Goal: Navigation & Orientation: Find specific page/section

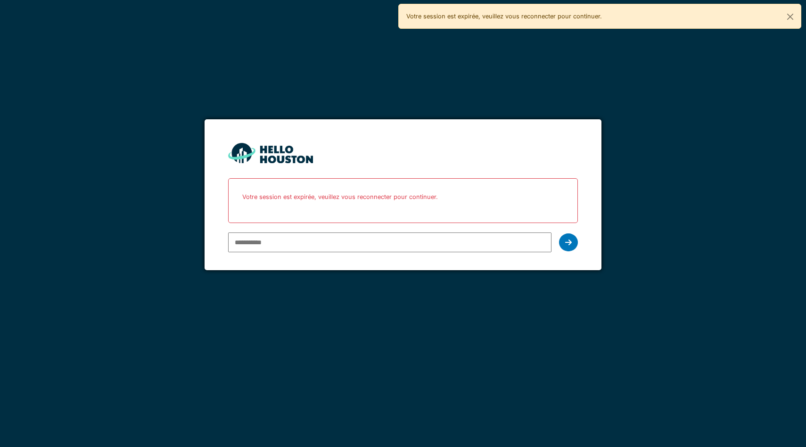
type input "**********"
click at [573, 240] on div at bounding box center [568, 242] width 19 height 18
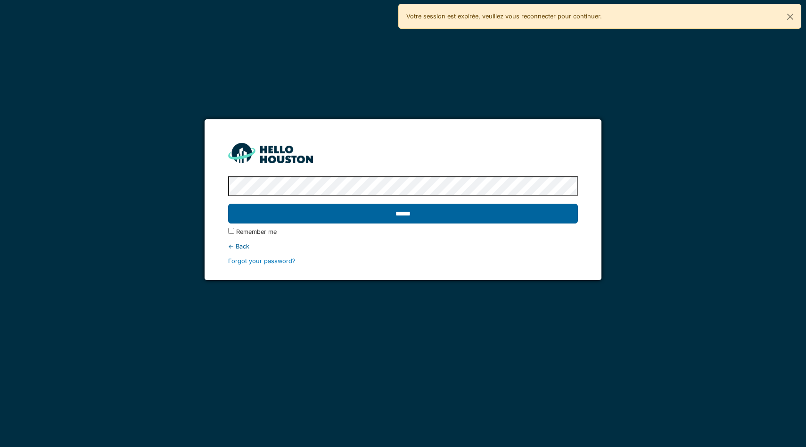
click at [535, 213] on input "******" at bounding box center [403, 214] width 350 height 20
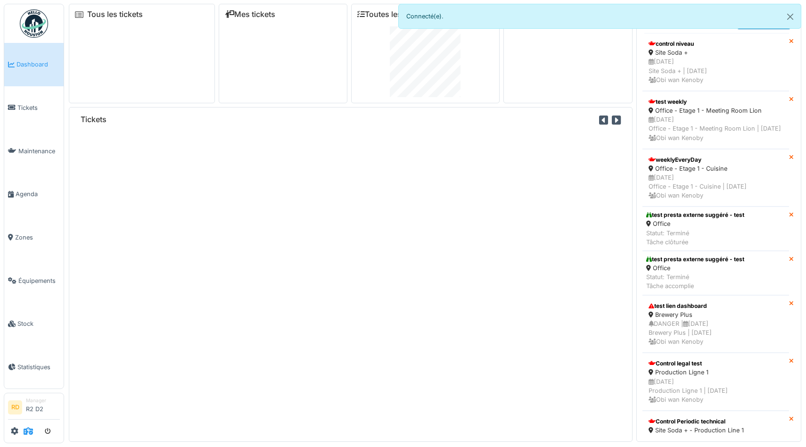
click at [28, 433] on icon at bounding box center [28, 431] width 9 height 8
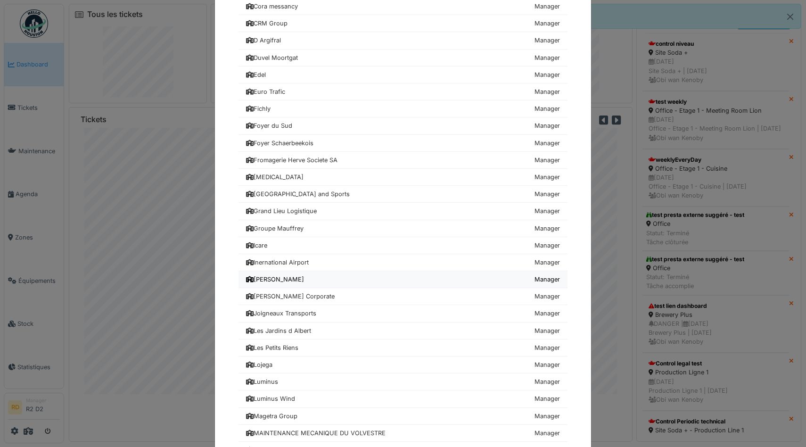
scroll to position [468, 0]
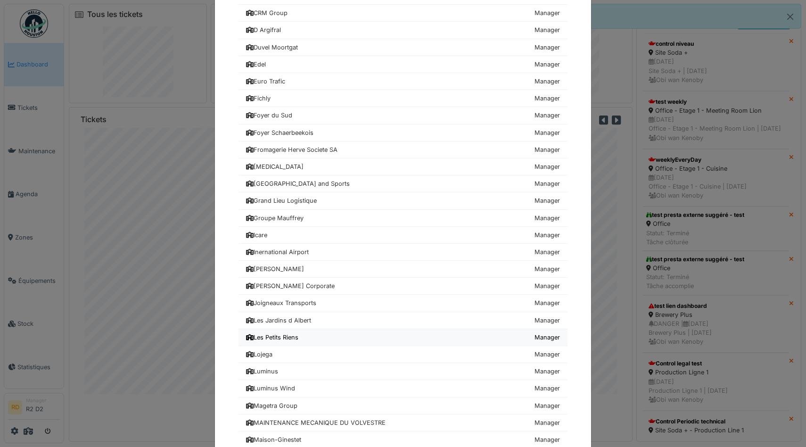
click at [298, 338] on div "Les Petits Riens" at bounding box center [272, 337] width 52 height 9
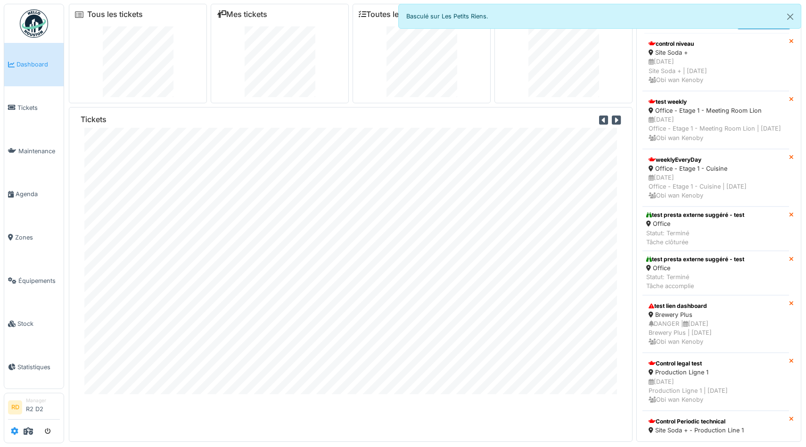
click at [12, 425] on link at bounding box center [15, 431] width 8 height 16
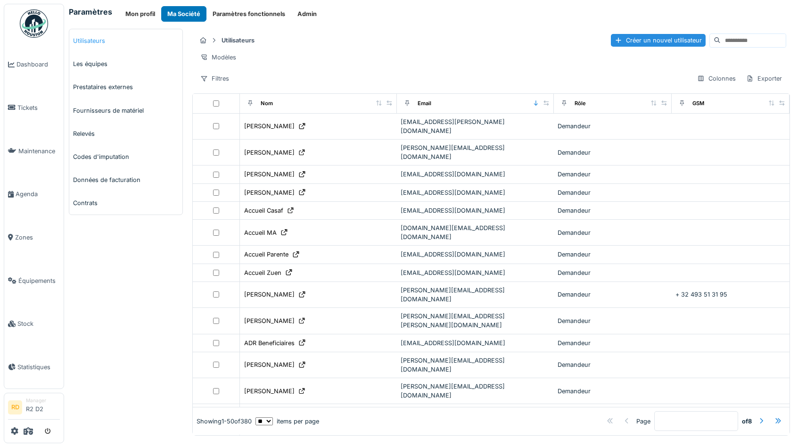
click at [88, 35] on link "Utilisateurs" at bounding box center [125, 40] width 113 height 23
click at [221, 76] on div "Filtres" at bounding box center [214, 79] width 37 height 14
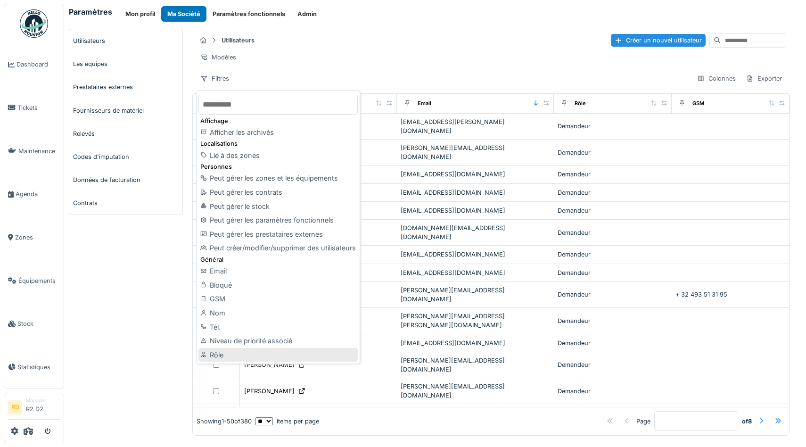
click at [216, 351] on div "Rôle" at bounding box center [277, 355] width 159 height 14
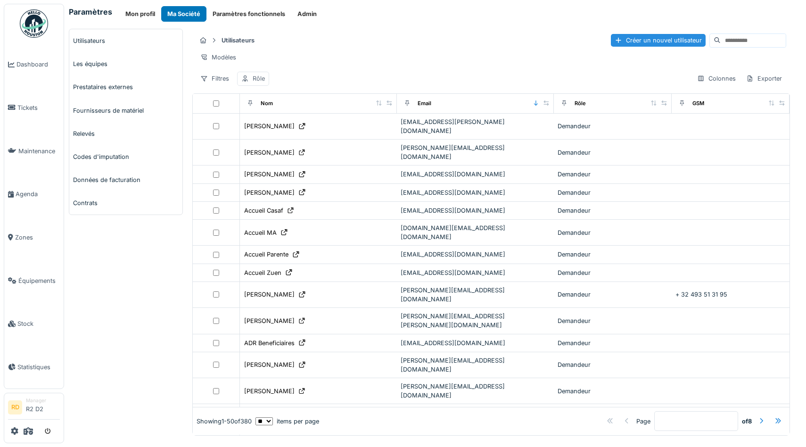
click at [258, 82] on div "Rôle" at bounding box center [259, 78] width 12 height 9
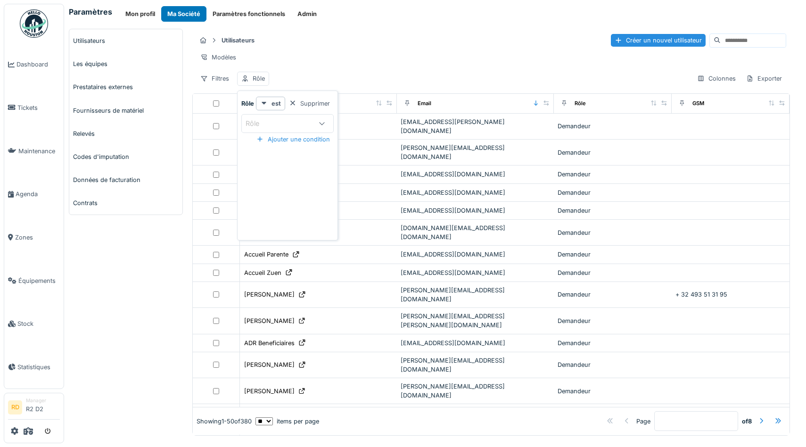
click at [274, 123] on div "Rôle" at bounding box center [279, 123] width 68 height 10
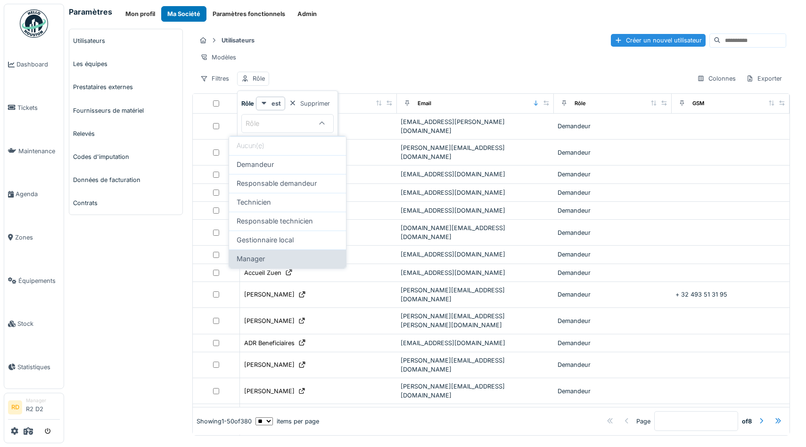
click at [251, 260] on span "Manager" at bounding box center [251, 258] width 28 height 10
type input "*******"
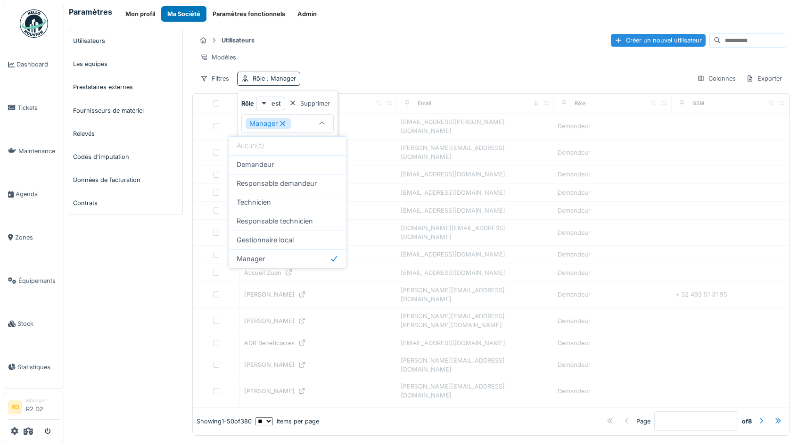
click at [389, 48] on div "Utilisateurs Créer un nouvel utilisateur" at bounding box center [491, 41] width 590 height 16
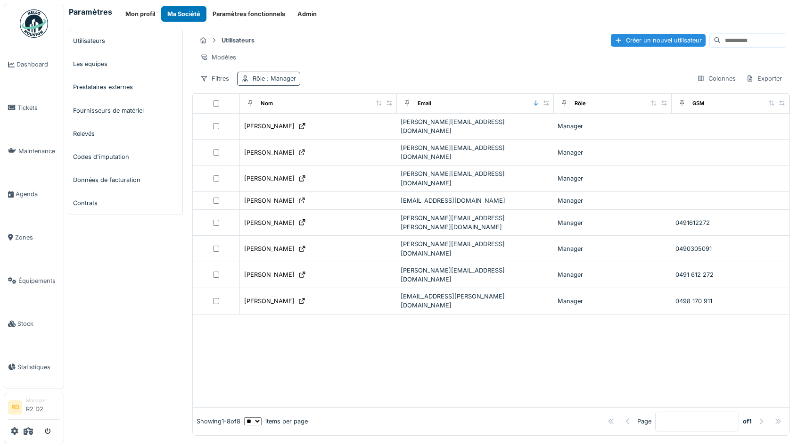
click at [274, 80] on span ": Manager" at bounding box center [280, 78] width 31 height 7
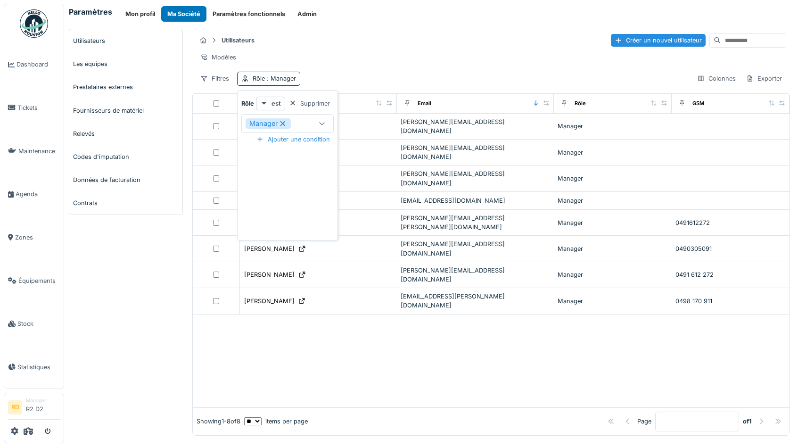
click at [302, 117] on div "Manager" at bounding box center [287, 123] width 92 height 19
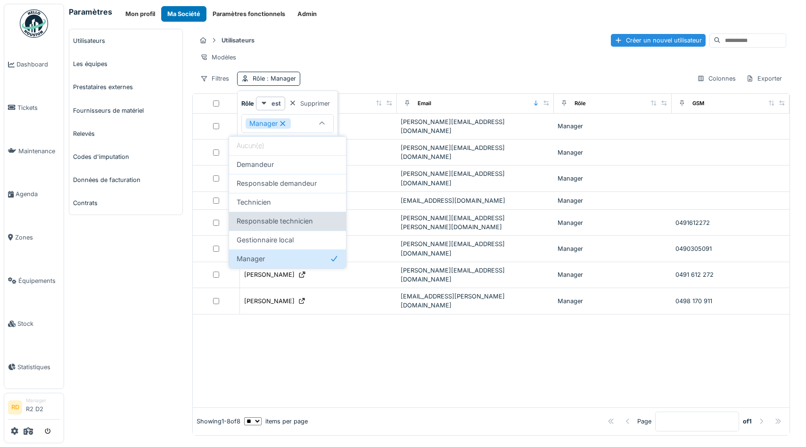
click at [282, 222] on span "Responsable technicien" at bounding box center [275, 221] width 76 height 10
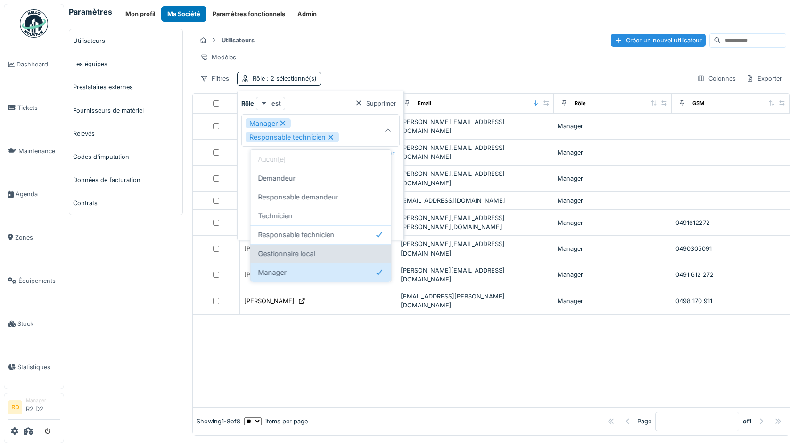
click at [293, 248] on span "Gestionnaire local" at bounding box center [286, 253] width 57 height 10
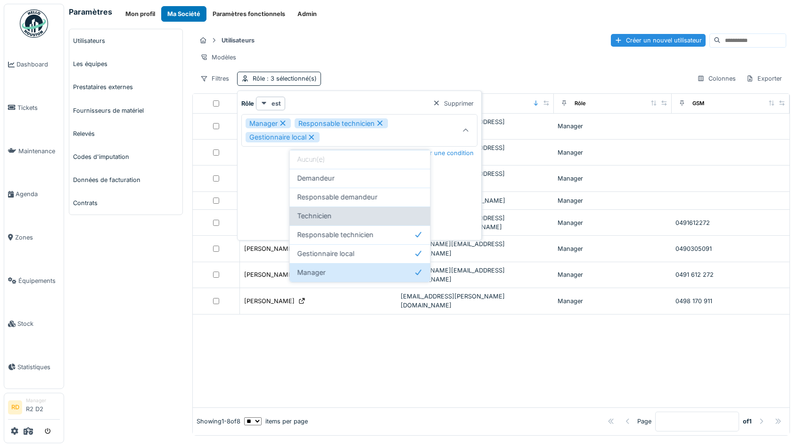
click at [348, 219] on div "Technicien" at bounding box center [359, 216] width 125 height 10
type input "**********"
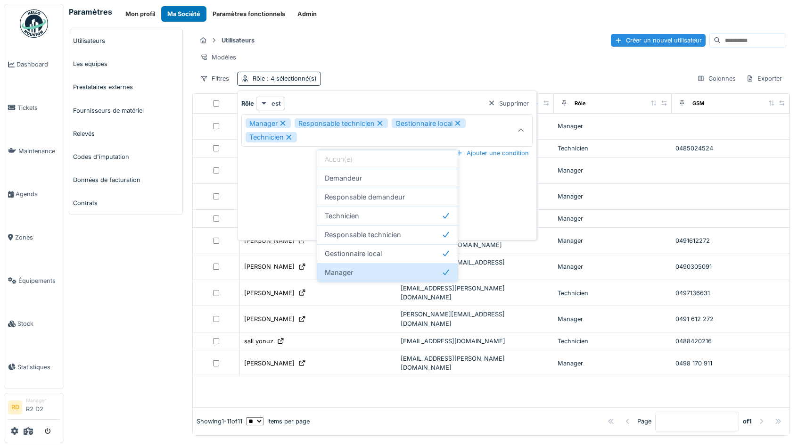
click at [331, 376] on div at bounding box center [491, 391] width 596 height 31
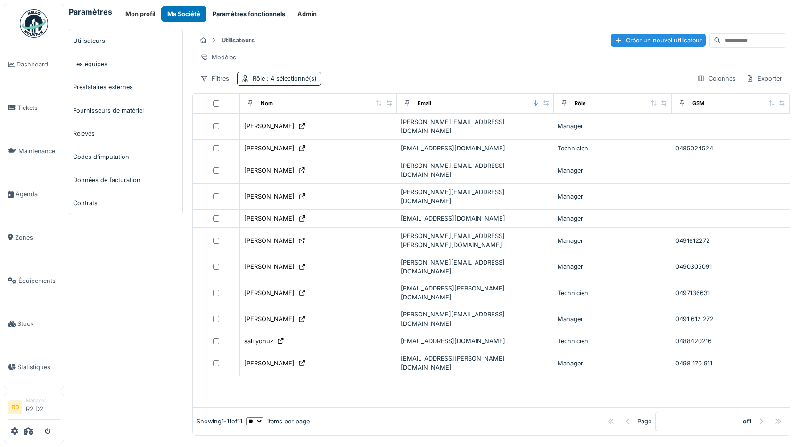
click at [239, 15] on button "Paramètres fonctionnels" at bounding box center [248, 14] width 85 height 16
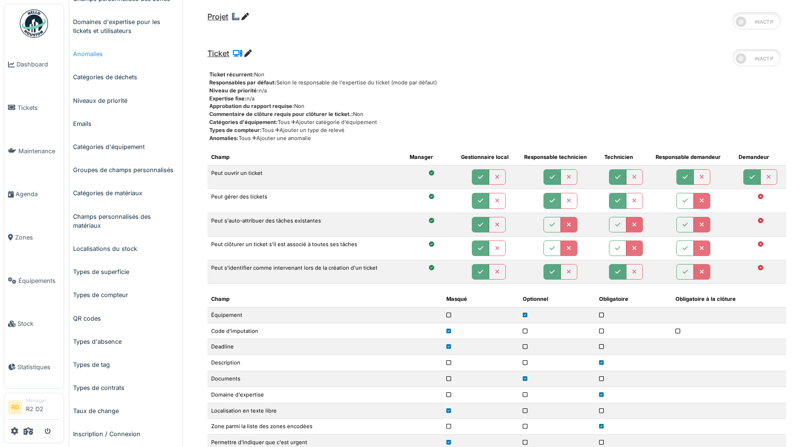
scroll to position [445, 0]
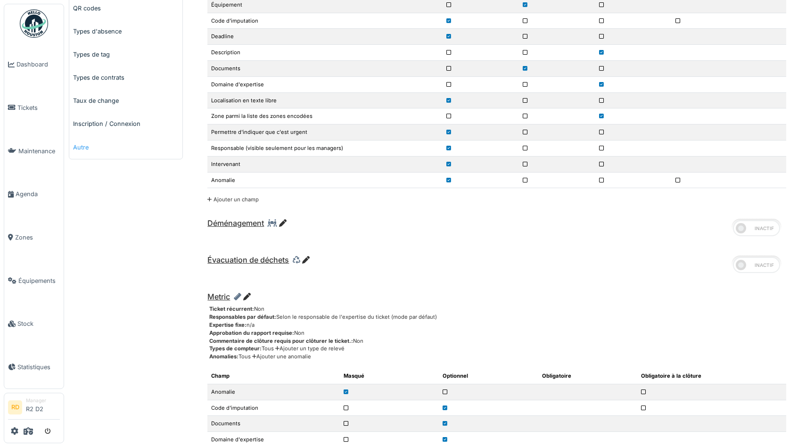
click at [82, 149] on link "Autre" at bounding box center [125, 147] width 113 height 23
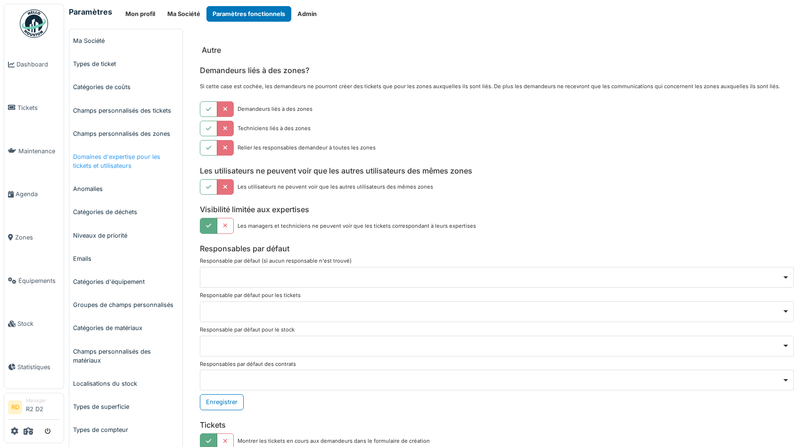
click at [102, 165] on link "Domaines d'expertise pour les tickets et utilisateurs" at bounding box center [125, 161] width 113 height 32
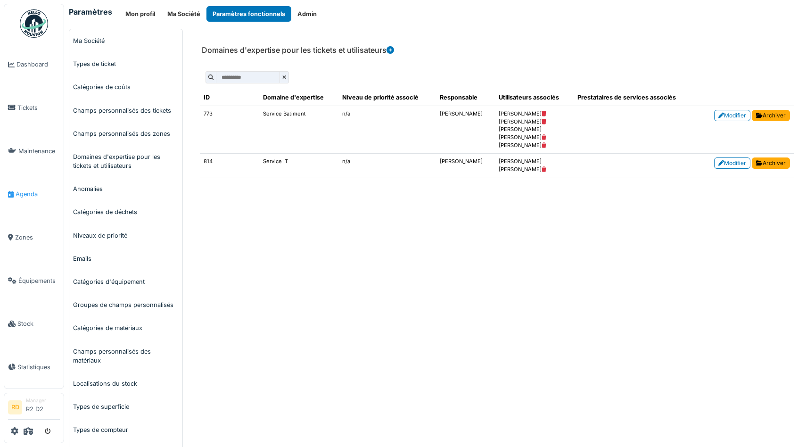
click at [24, 183] on link "Agenda" at bounding box center [33, 193] width 59 height 43
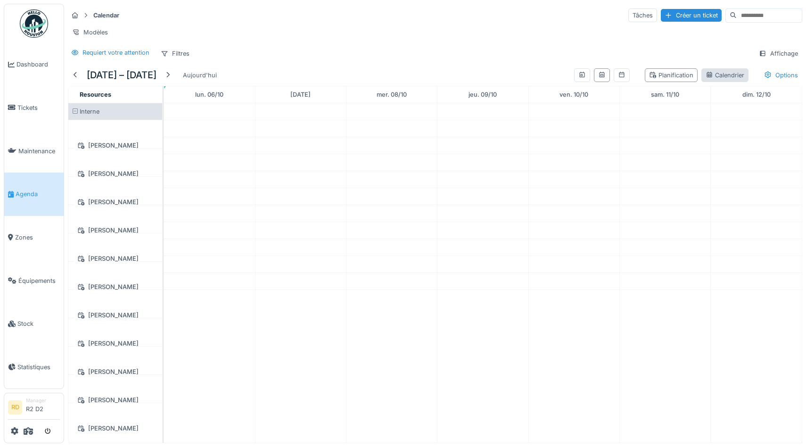
click at [711, 76] on icon at bounding box center [709, 75] width 8 height 6
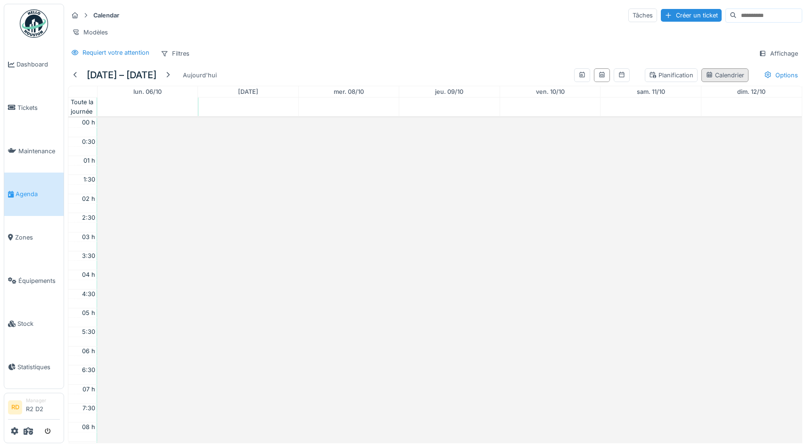
scroll to position [229, 0]
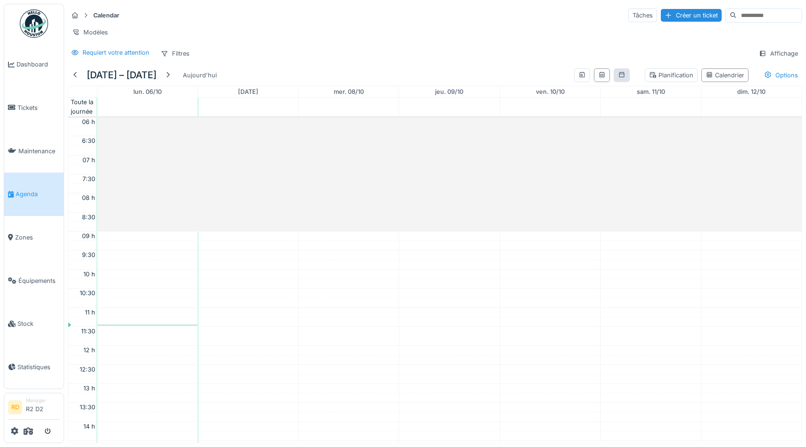
click at [623, 80] on div at bounding box center [621, 75] width 16 height 14
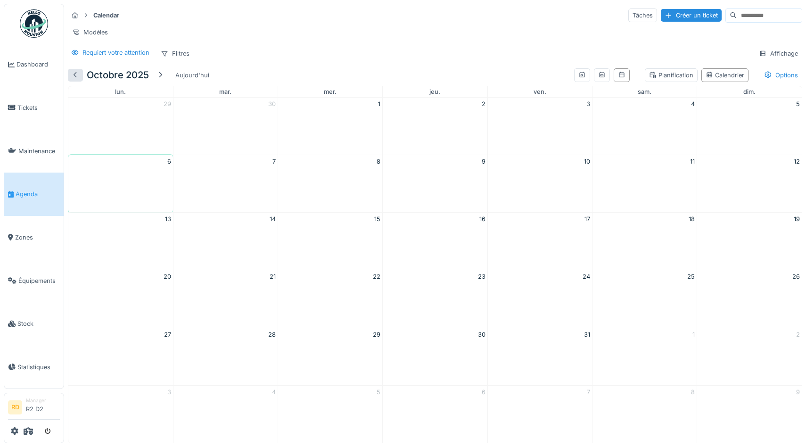
click at [74, 73] on div at bounding box center [76, 75] width 8 height 9
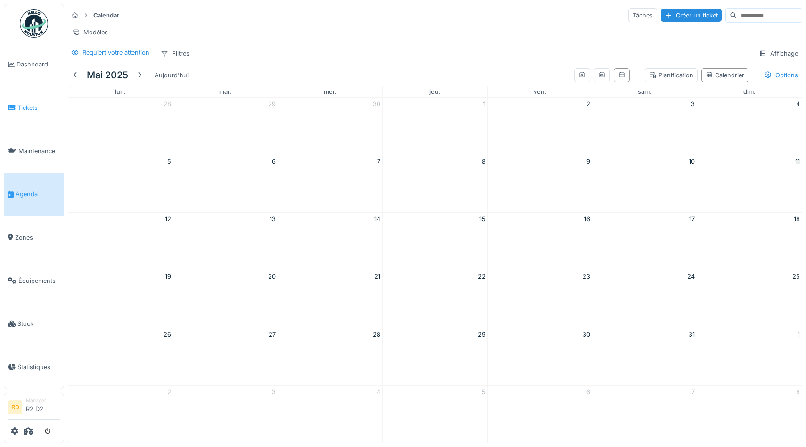
click at [29, 109] on span "Tickets" at bounding box center [38, 107] width 42 height 9
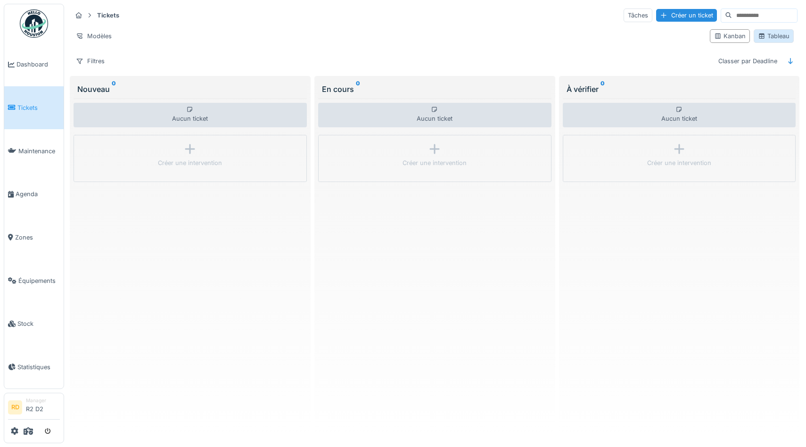
click at [781, 36] on div "Tableau" at bounding box center [774, 36] width 32 height 9
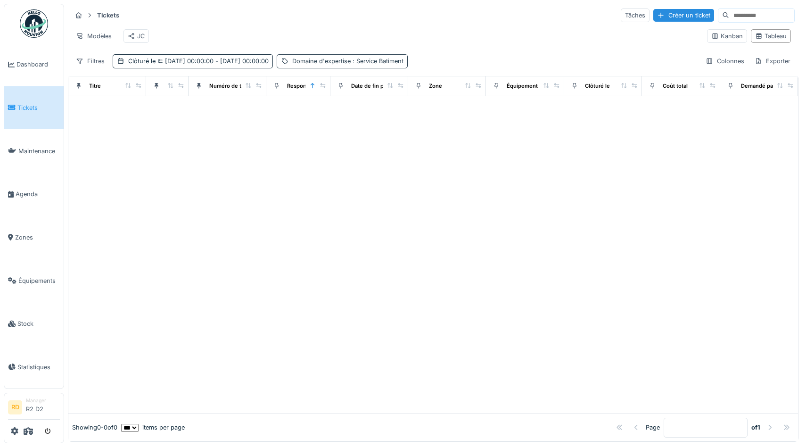
click at [341, 66] on div "Domaine d'expertise : Service Batiment" at bounding box center [342, 61] width 131 height 14
click at [409, 86] on div "Supprimer" at bounding box center [418, 86] width 49 height 13
click at [269, 62] on span "[DATE] 00:00:00 - [DATE] 00:00:00" at bounding box center [211, 60] width 113 height 7
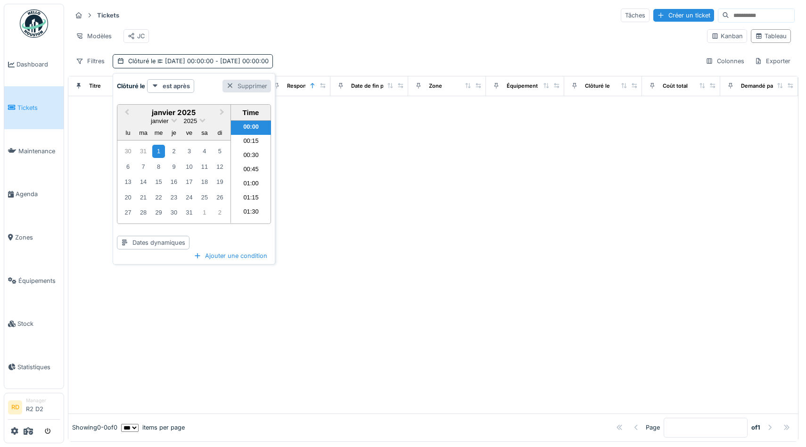
click at [249, 91] on div "Supprimer" at bounding box center [246, 86] width 49 height 13
